Goal: Task Accomplishment & Management: Use online tool/utility

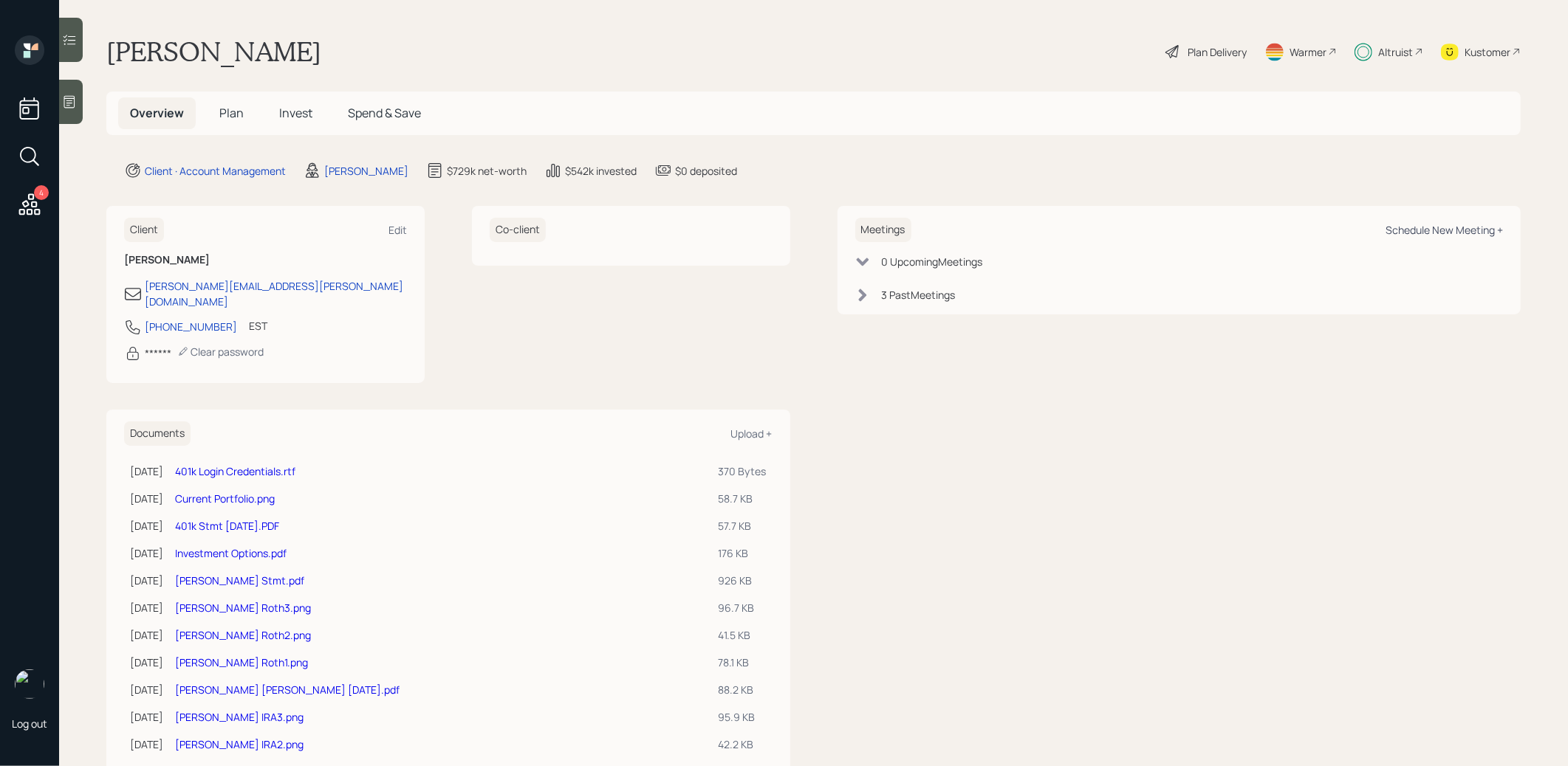
click at [1441, 231] on div "Schedule New Meeting +" at bounding box center [1444, 229] width 117 height 14
select select "8b79112e-3cfb-44f9-89e7-15267fe946c1"
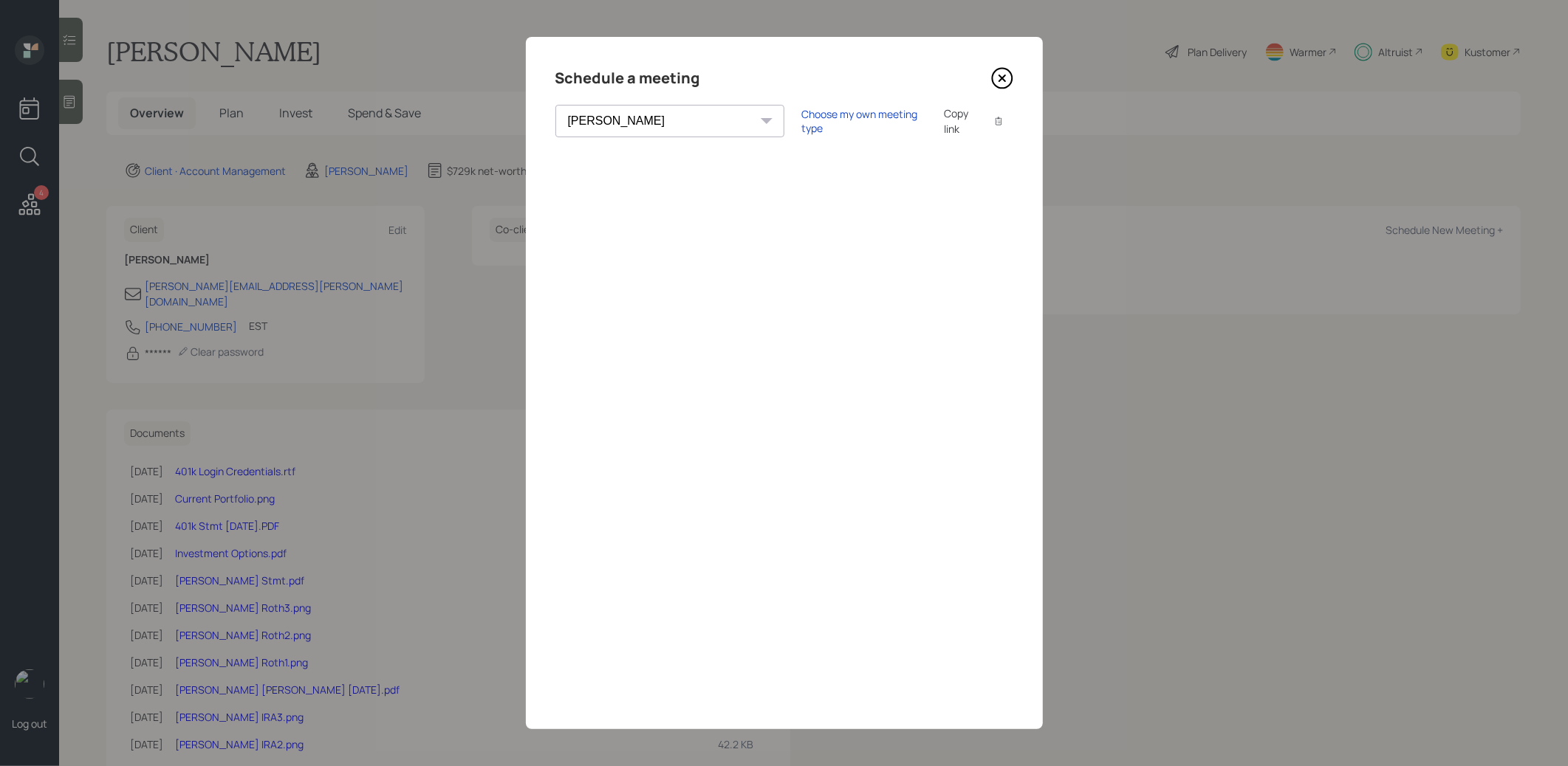
click at [1005, 79] on icon at bounding box center [1002, 78] width 22 height 22
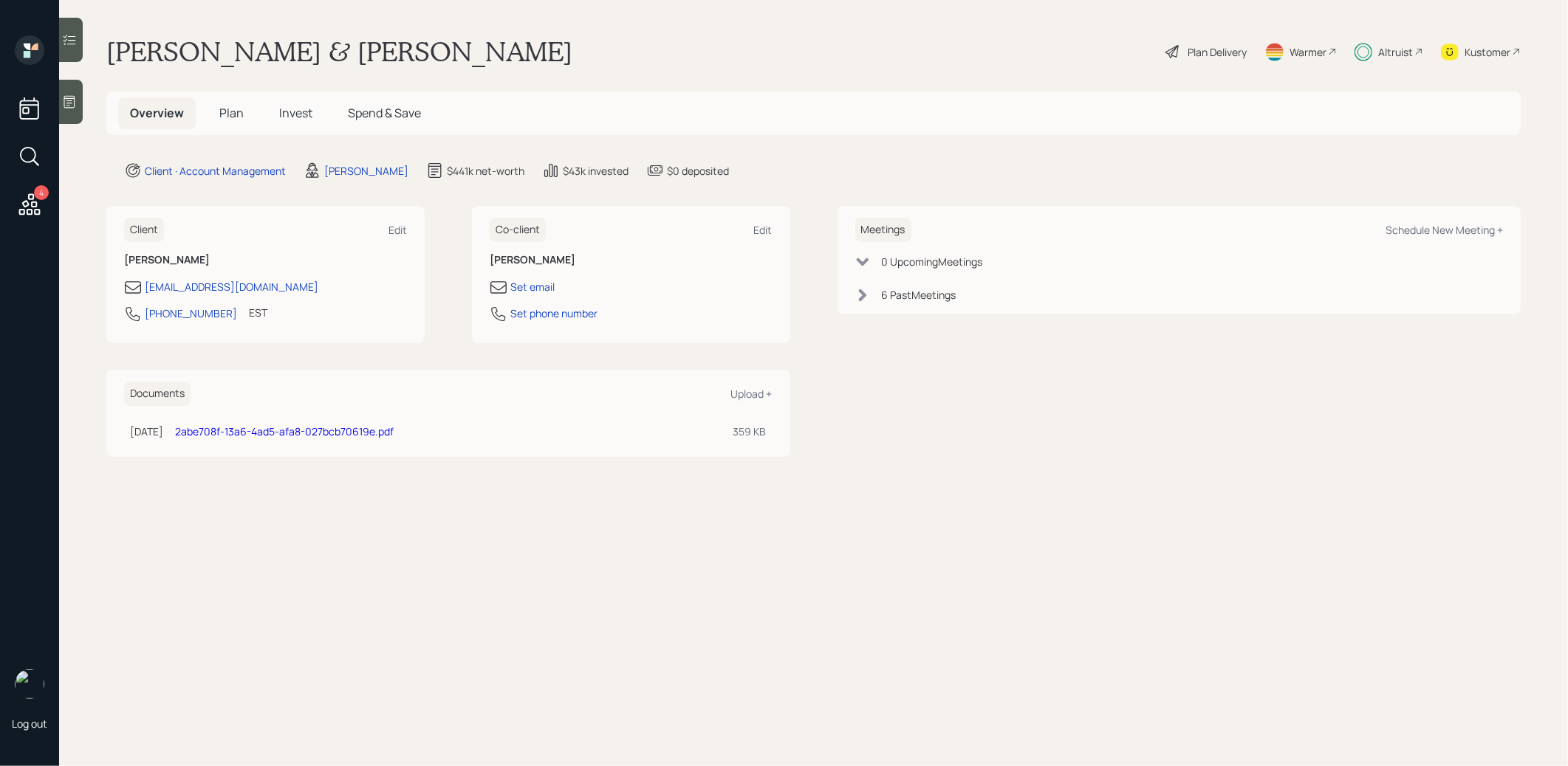
click at [228, 110] on span "Plan" at bounding box center [232, 113] width 25 height 16
